Goal: Navigation & Orientation: Find specific page/section

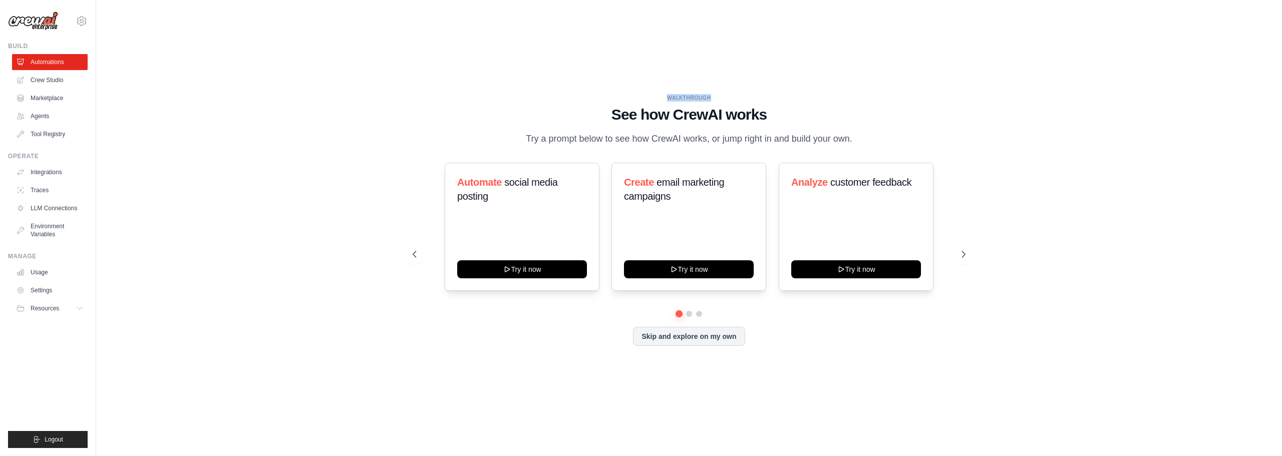
drag, startPoint x: 664, startPoint y: 98, endPoint x: 719, endPoint y: 100, distance: 54.6
click at [719, 100] on div "WALKTHROUGH" at bounding box center [689, 98] width 553 height 8
click at [1062, 185] on div "WALKTHROUGH See how [PERSON_NAME] works Try a prompt below to see how [PERSON_N…" at bounding box center [688, 228] width 1153 height 436
click at [42, 83] on link "Crew Studio" at bounding box center [51, 80] width 76 height 16
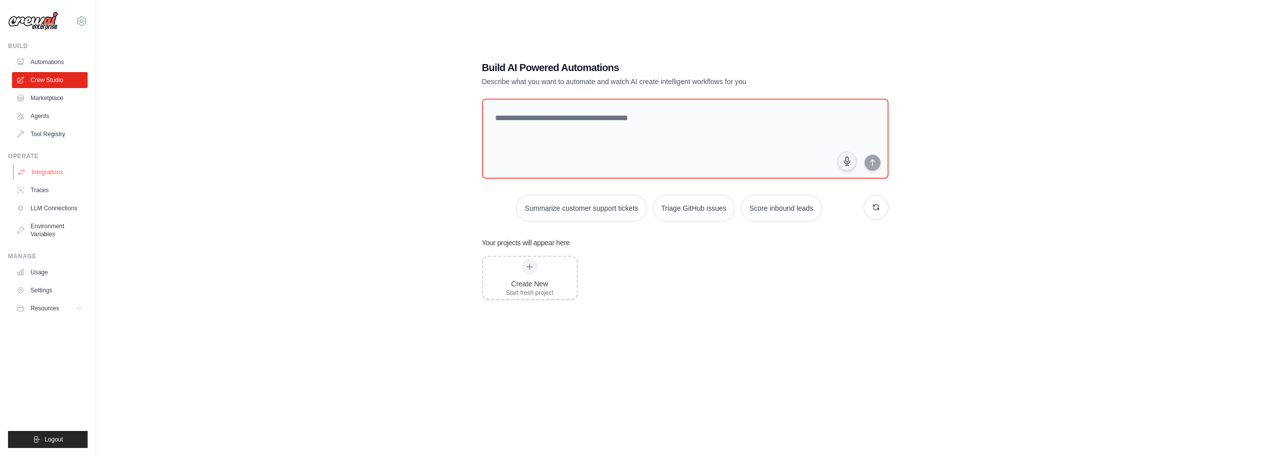
click at [41, 172] on link "Integrations" at bounding box center [51, 172] width 76 height 16
